Goal: Navigation & Orientation: Find specific page/section

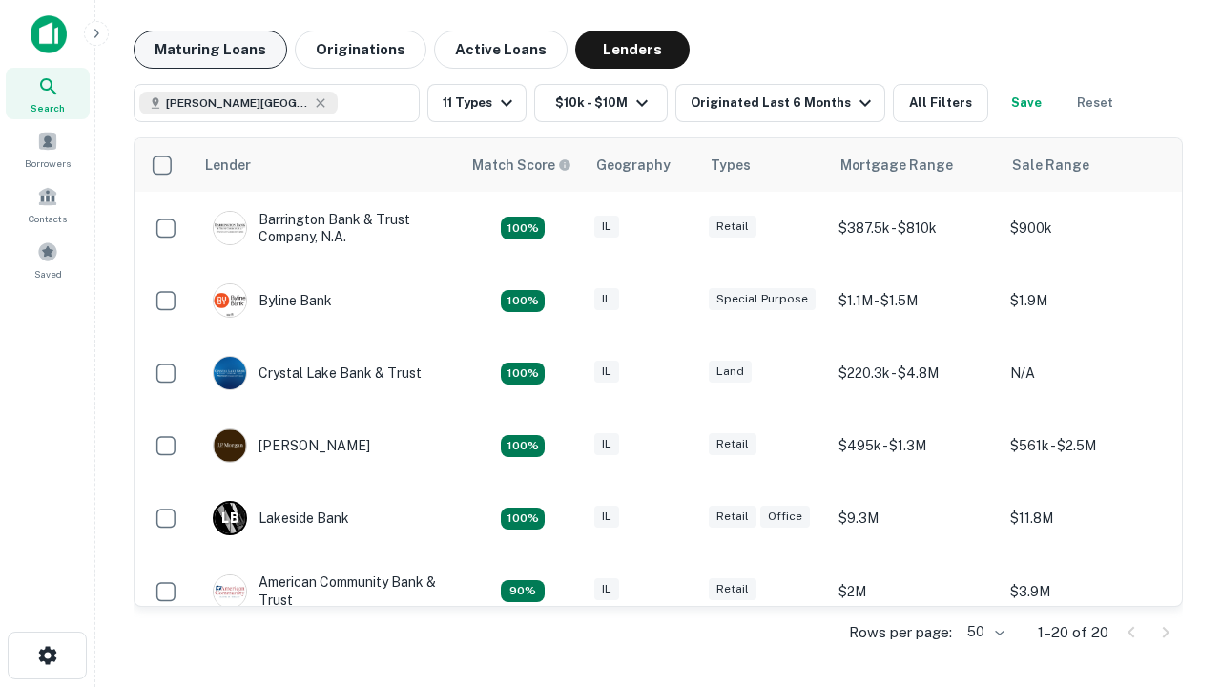
click at [210, 50] on button "Maturing Loans" at bounding box center [211, 50] width 154 height 38
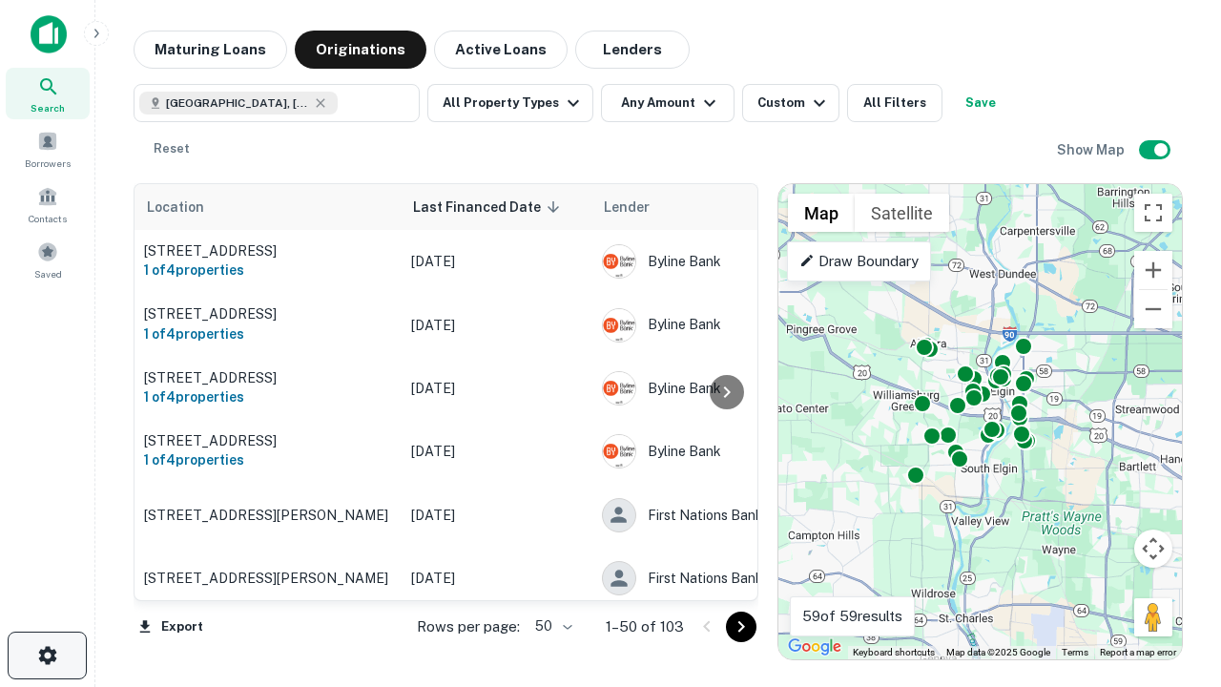
click at [47, 655] on icon "button" at bounding box center [47, 655] width 23 height 23
